Goal: Information Seeking & Learning: Learn about a topic

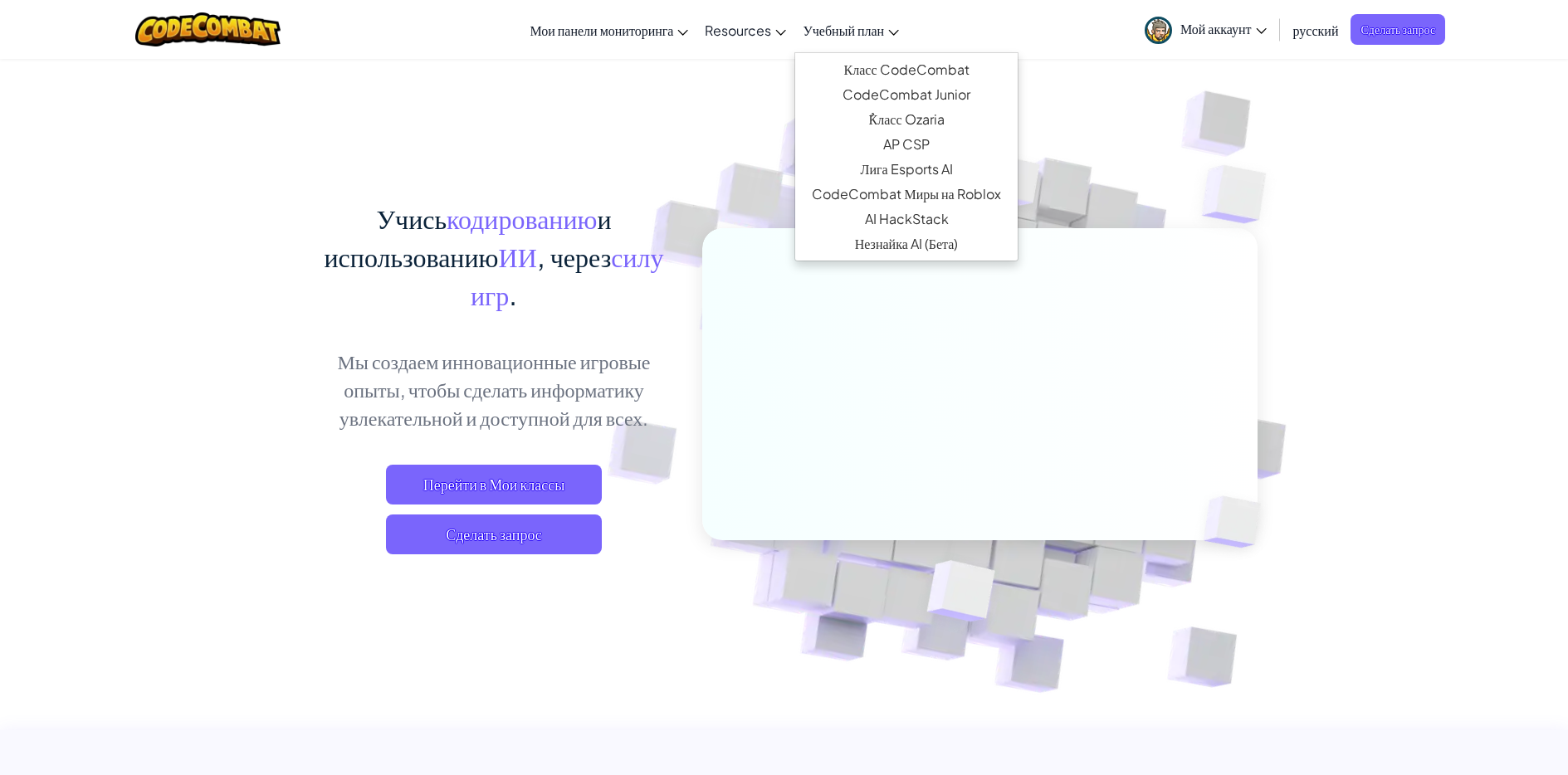
click at [849, 25] on span "Учебный план" at bounding box center [844, 30] width 82 height 18
click at [890, 70] on link "Класс CodeCombat" at bounding box center [906, 69] width 222 height 25
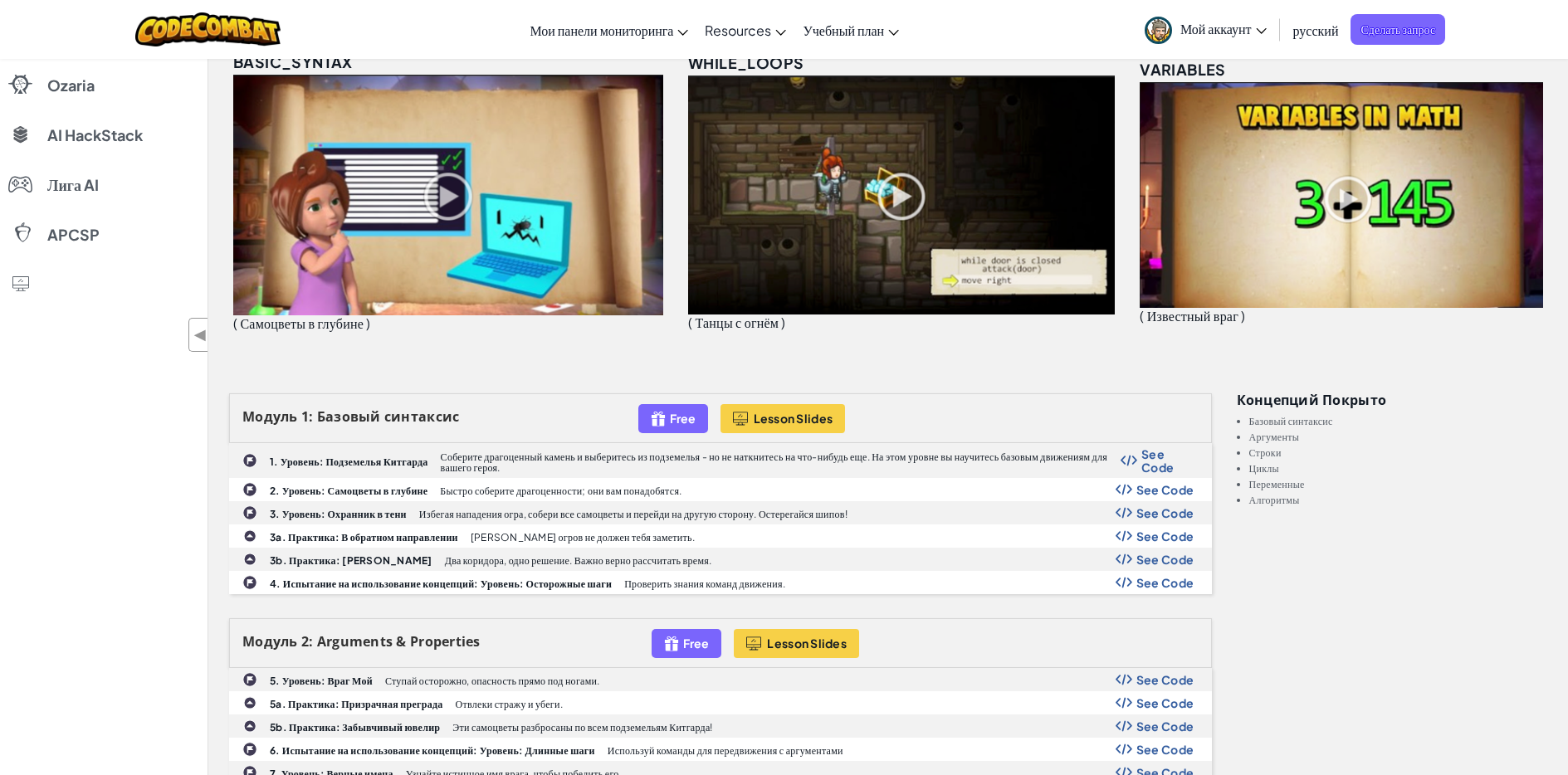
scroll to position [331, 0]
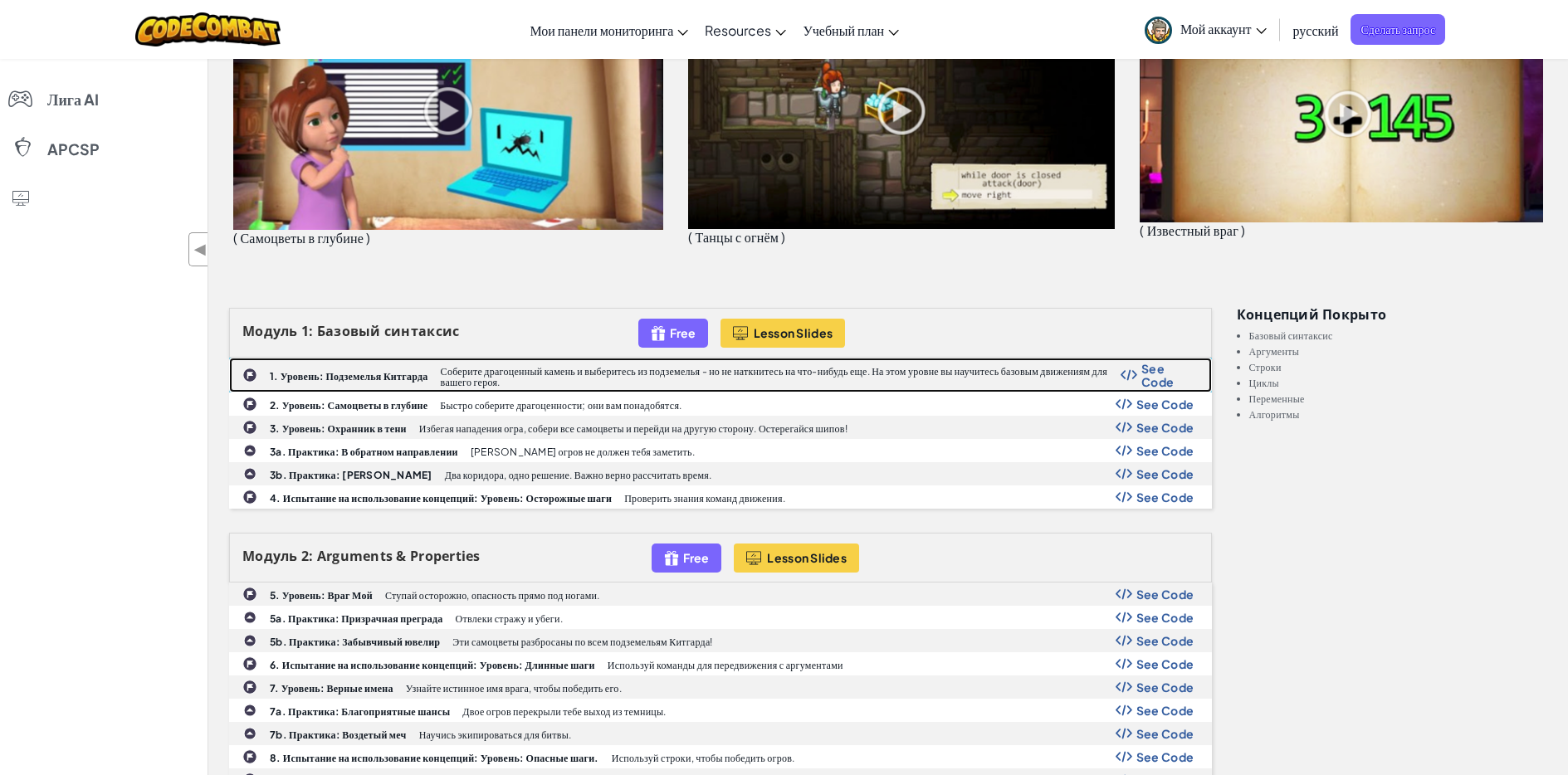
click at [337, 365] on div "1. Уровень: Подземелья Китгарда Соберите драгоценный камень и выберитесь из под…" at bounding box center [720, 375] width 981 height 33
